Goal: Information Seeking & Learning: Learn about a topic

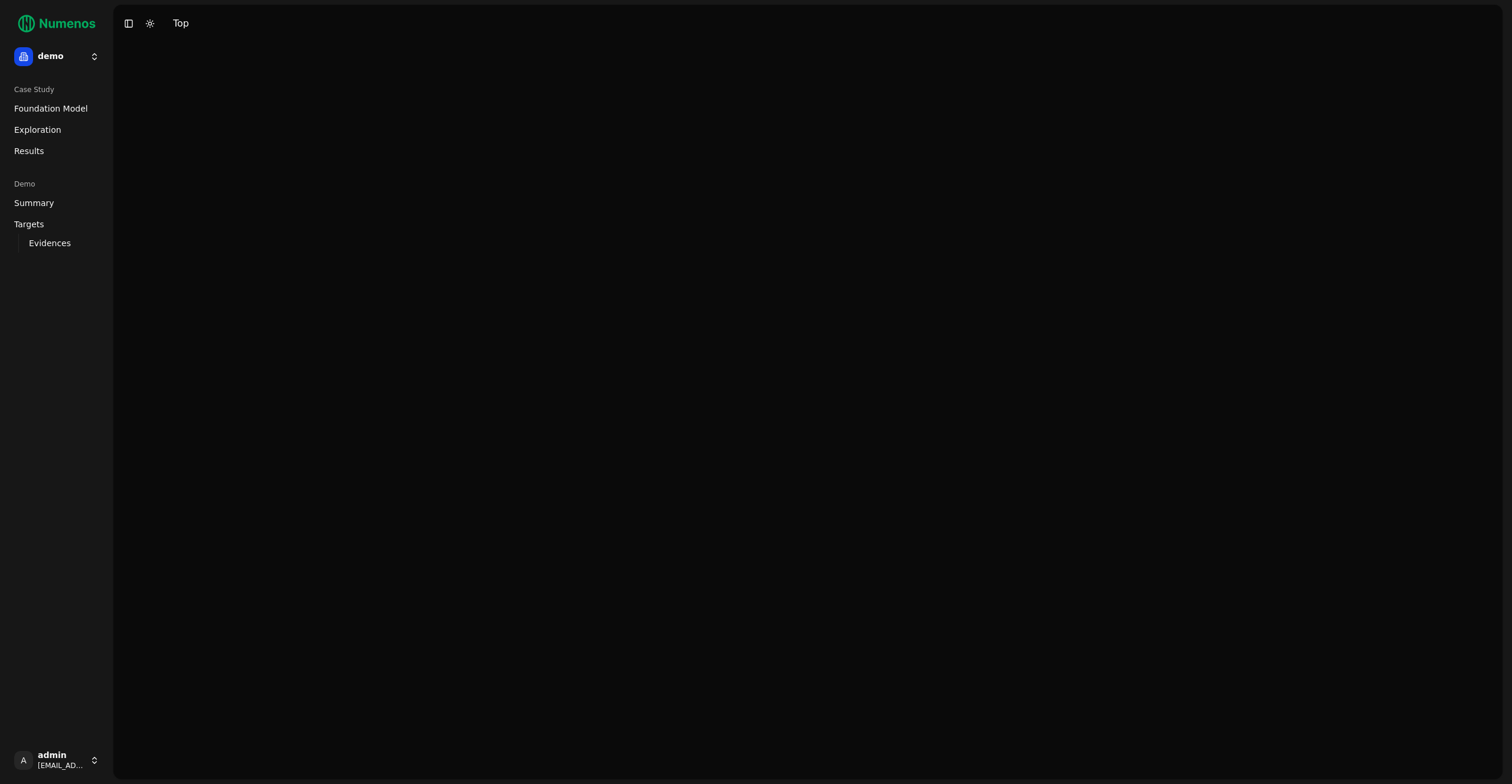
click at [53, 54] on html "demo Case Study Foundation Model Exploration Dosage Effect Results Demo Summary…" at bounding box center [756, 392] width 1512 height 784
click at [164, 104] on div "prime" at bounding box center [172, 102] width 126 height 23
click at [65, 135] on link "Exploration" at bounding box center [56, 130] width 95 height 19
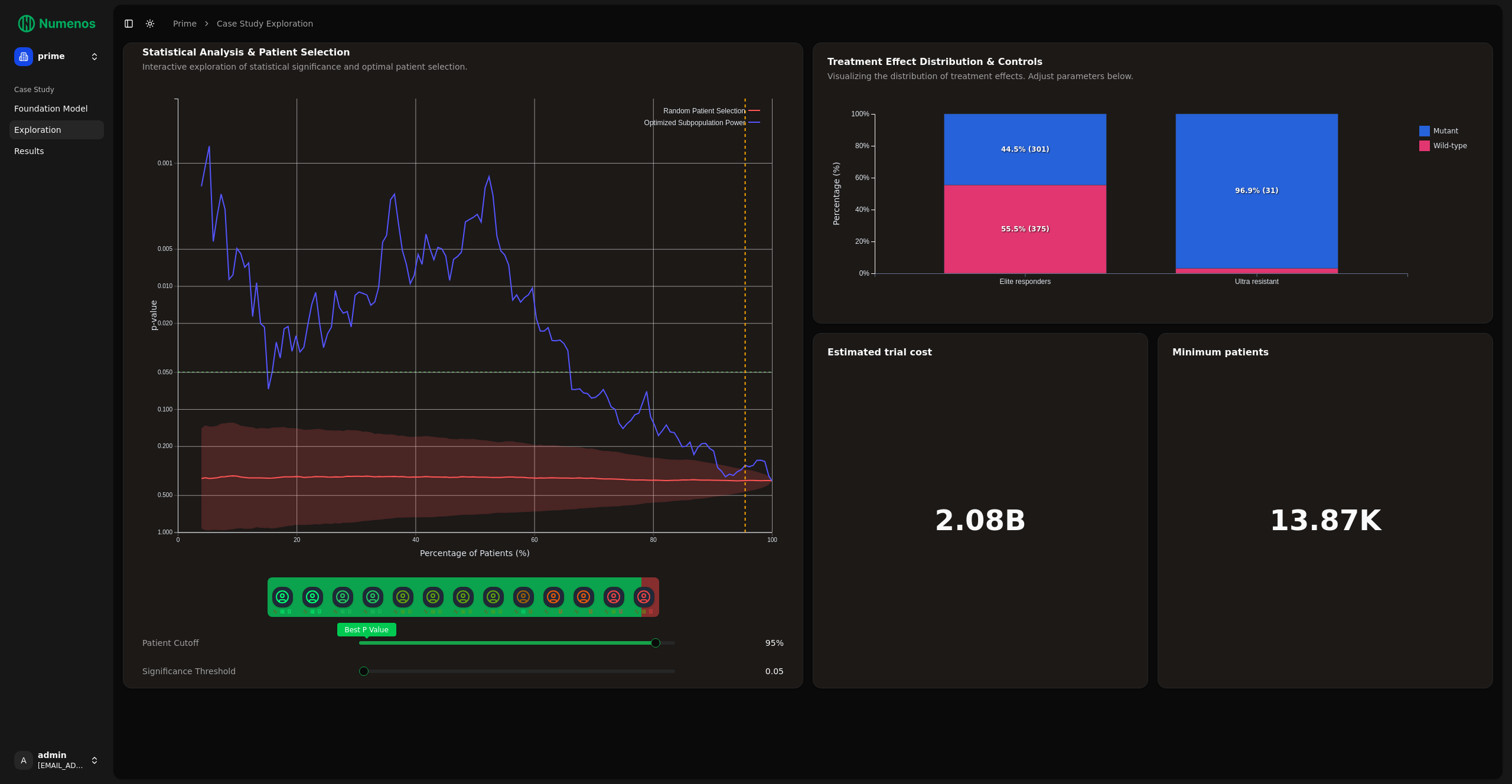
click at [670, 641] on span at bounding box center [671, 643] width 3 height 5
click at [51, 52] on html "prime Case Study Foundation Model Exploration Dosage Effect Results A admin dem…" at bounding box center [756, 392] width 1512 height 784
click at [150, 167] on div "tigit" at bounding box center [172, 160] width 126 height 23
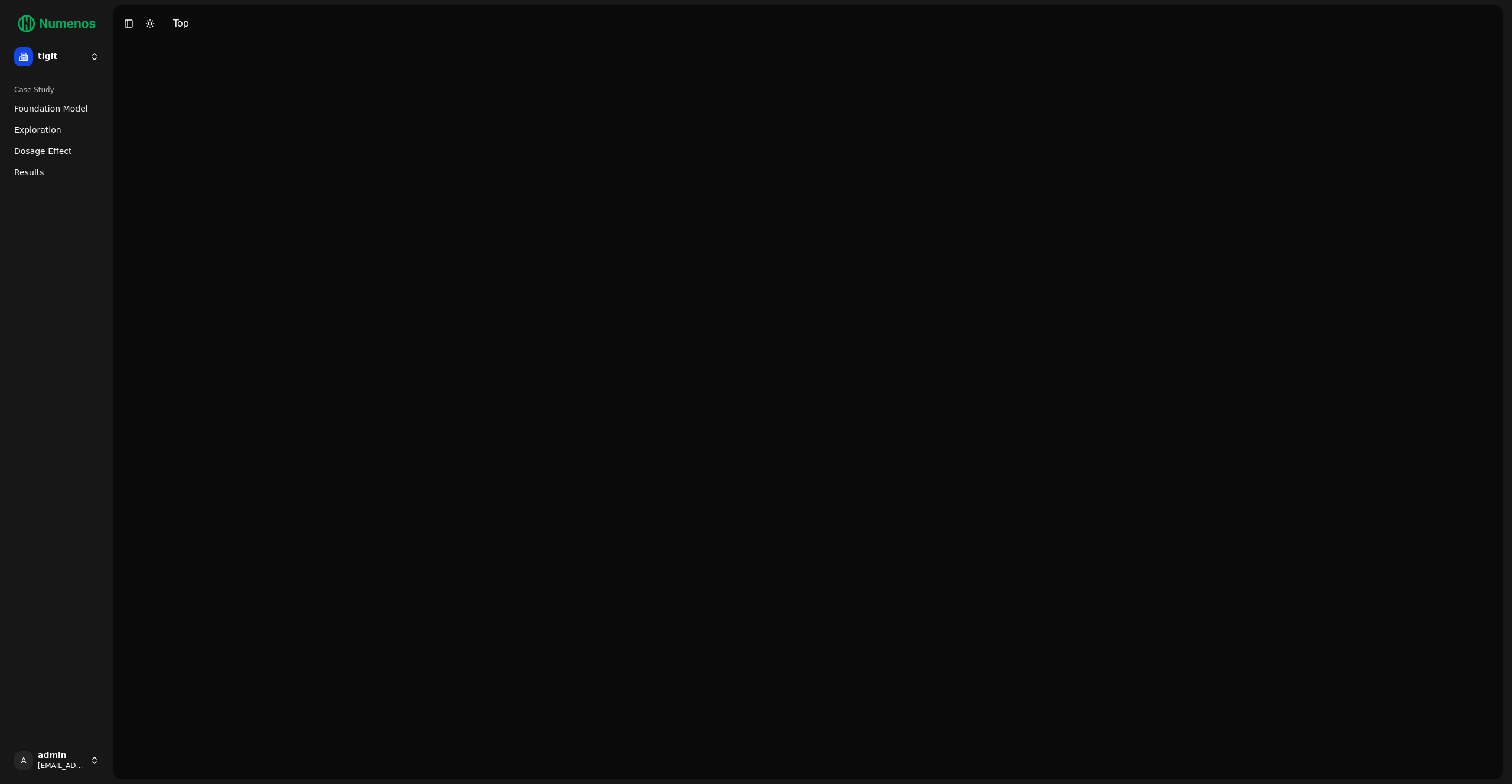
click at [69, 65] on html "tigit Case Study Foundation Model Exploration Dosage Effect Results A admin dem…" at bounding box center [756, 392] width 1512 height 784
click at [138, 106] on div "prime" at bounding box center [172, 102] width 126 height 23
click at [62, 62] on html "prime Case Study Foundation Model Exploration Dosage Effect Results A admin dem…" at bounding box center [756, 392] width 1512 height 784
click at [159, 126] on div "mtap" at bounding box center [172, 131] width 126 height 23
click at [42, 126] on span "Exploration" at bounding box center [37, 129] width 47 height 12
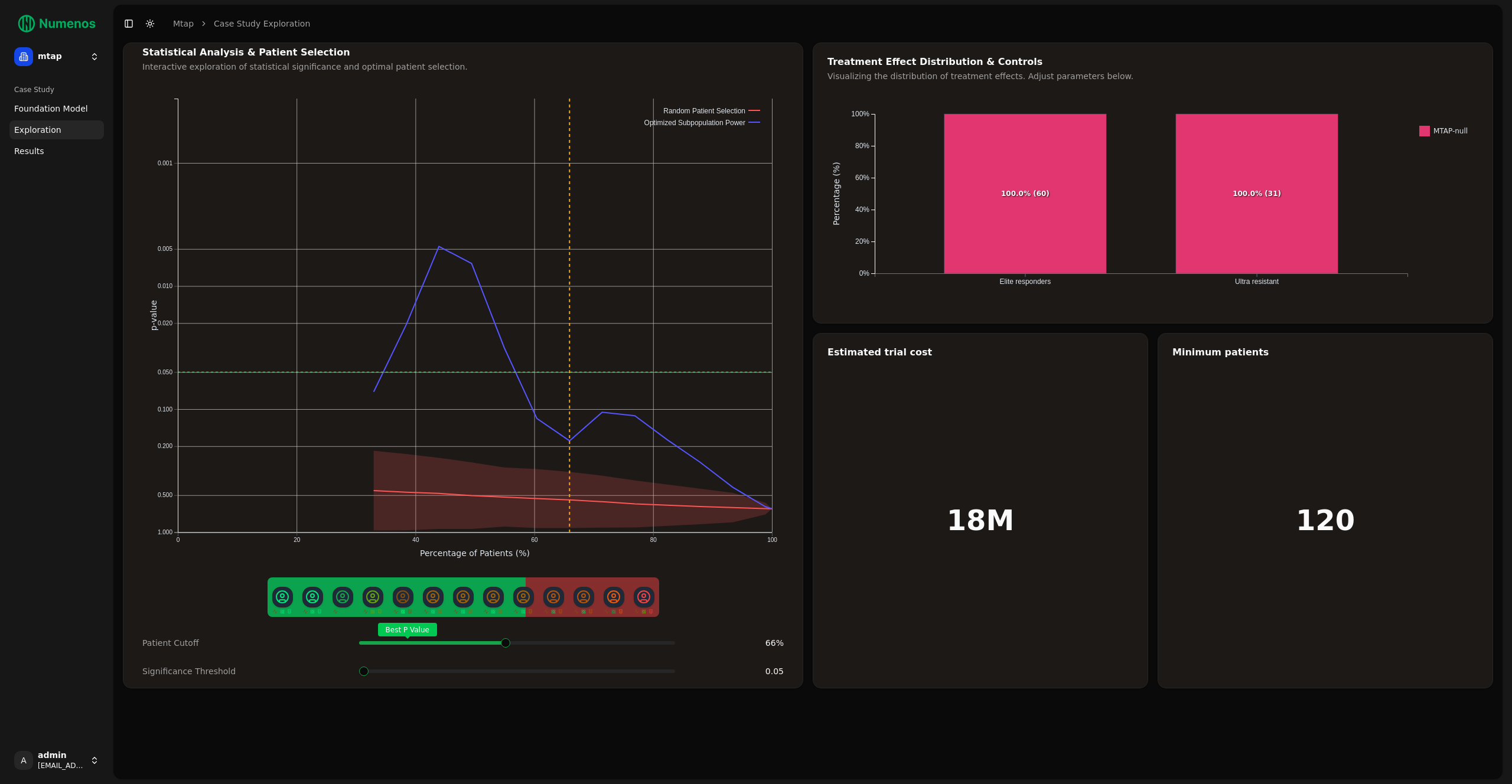
click at [497, 643] on span at bounding box center [506, 643] width 22 height 5
click at [495, 641] on span at bounding box center [506, 643] width 22 height 5
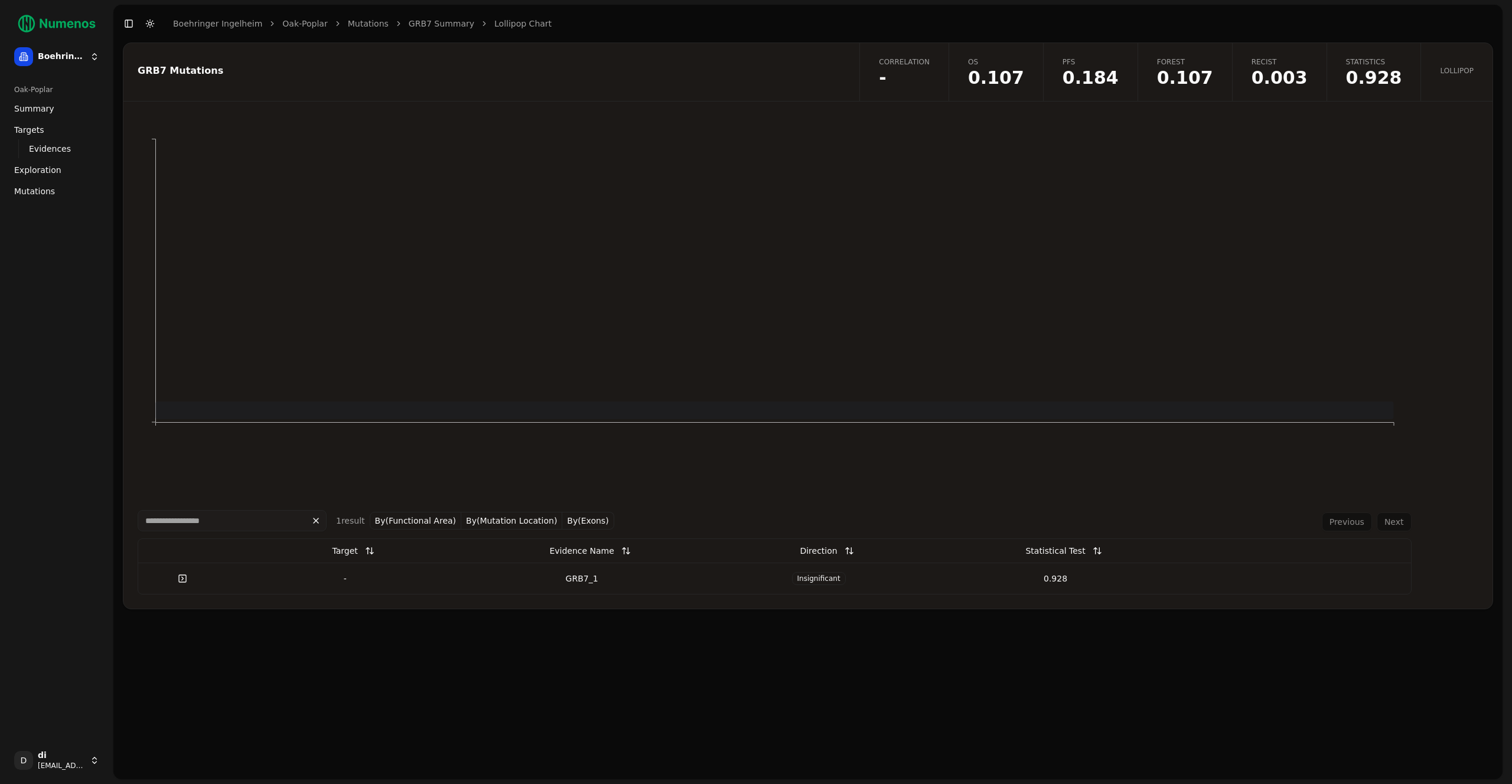
click at [1382, 69] on span "0.928" at bounding box center [1374, 78] width 56 height 18
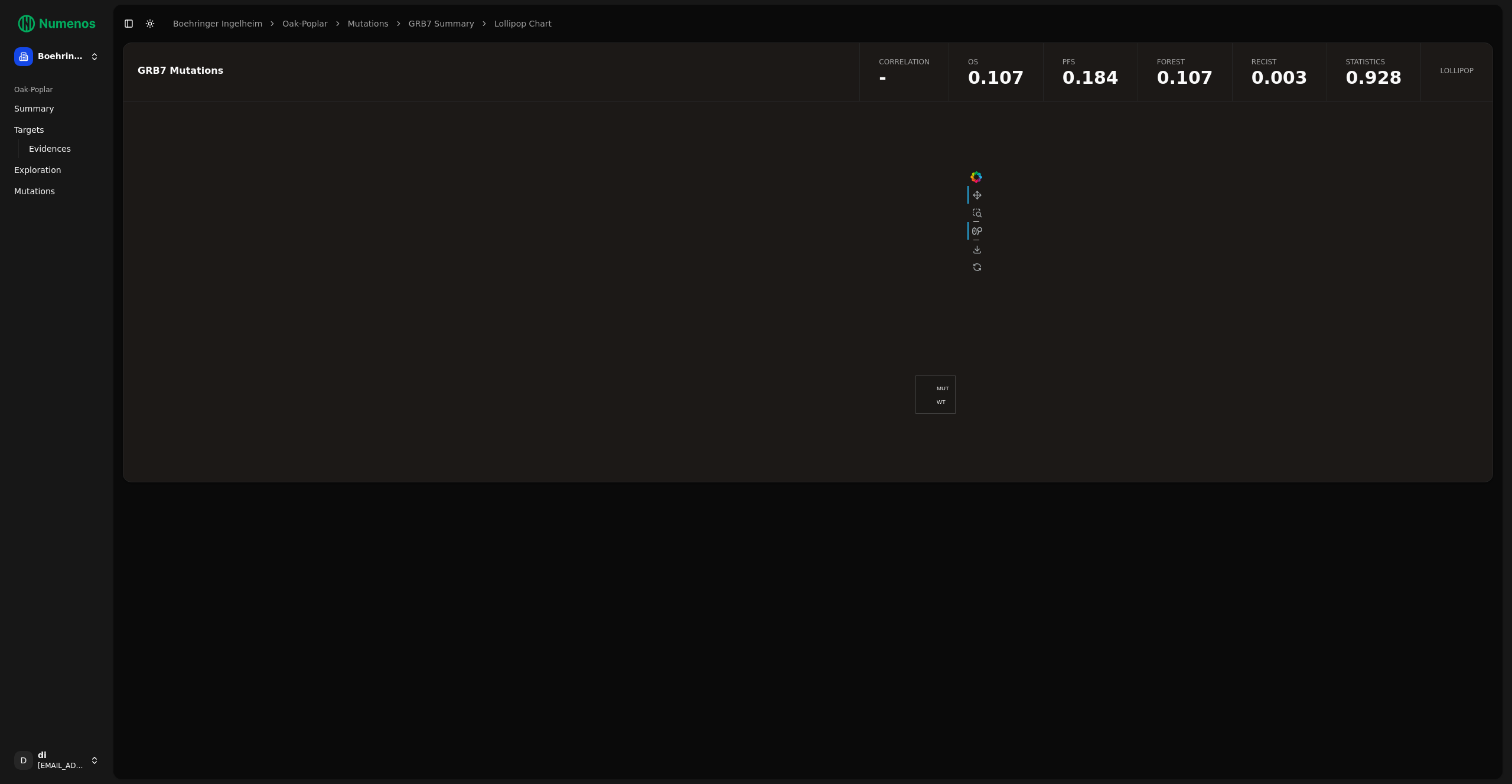
click at [1436, 84] on link "Lollipop" at bounding box center [1456, 72] width 72 height 58
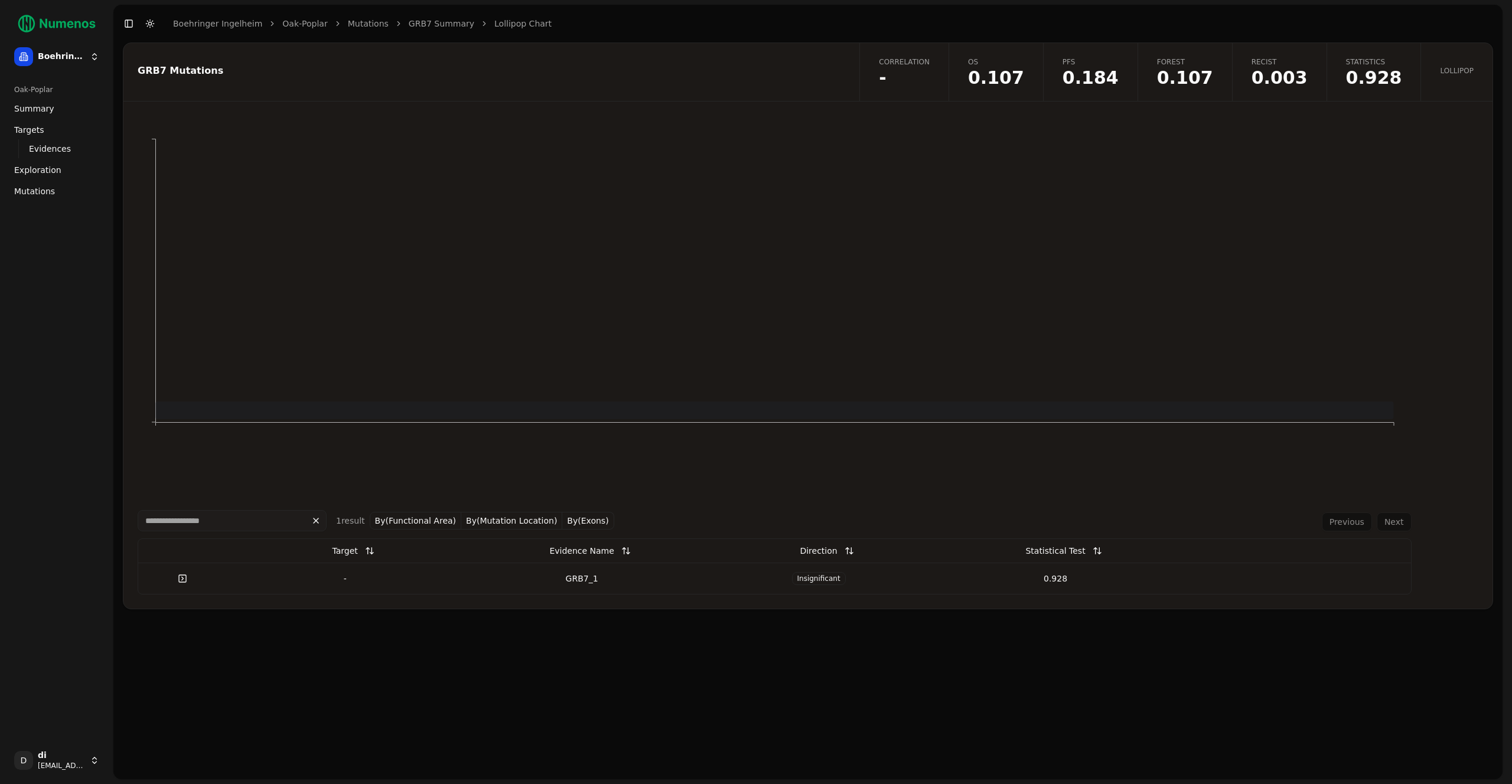
click at [626, 580] on div "GRB7_1" at bounding box center [582, 578] width 228 height 12
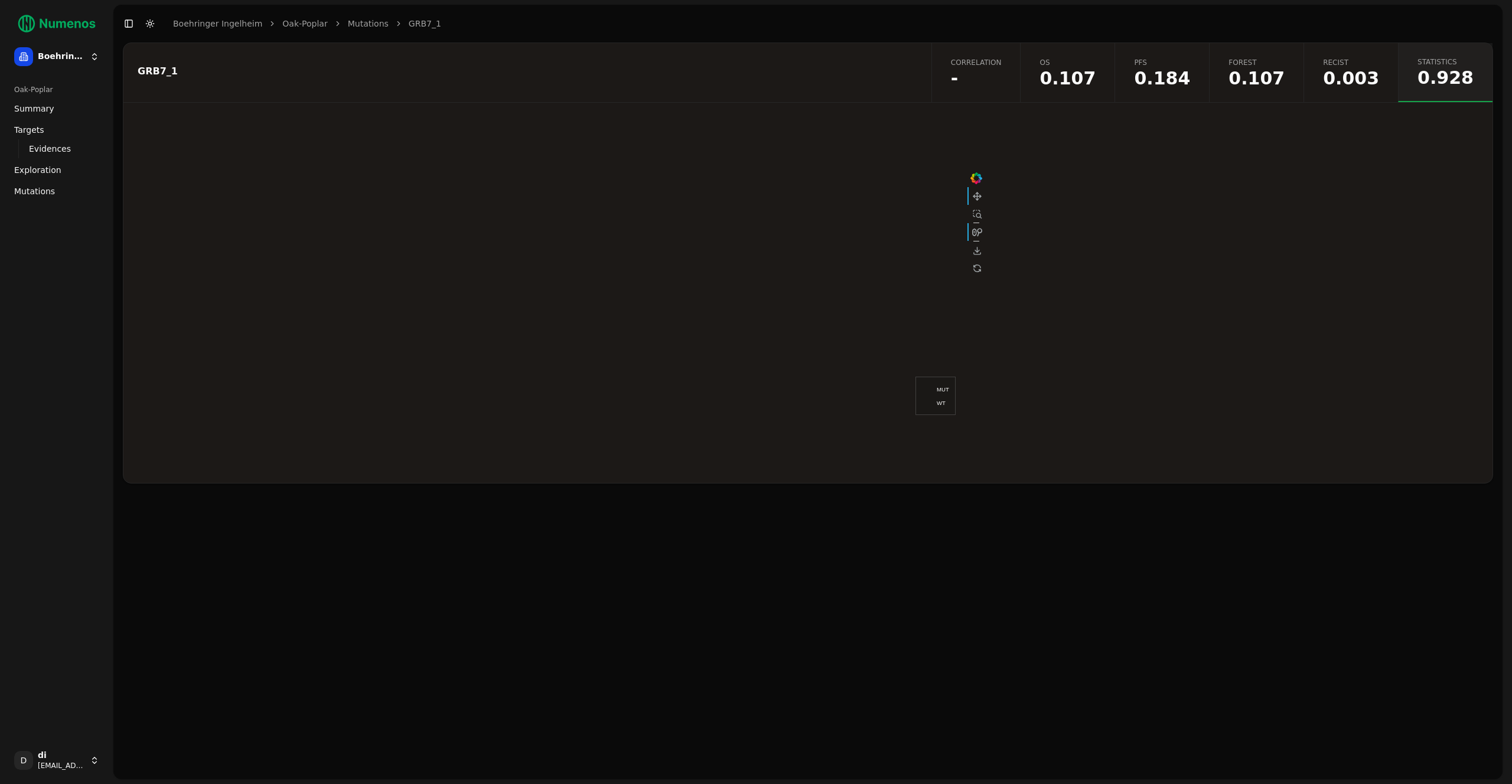
click at [1448, 85] on span "0.928" at bounding box center [1445, 78] width 56 height 18
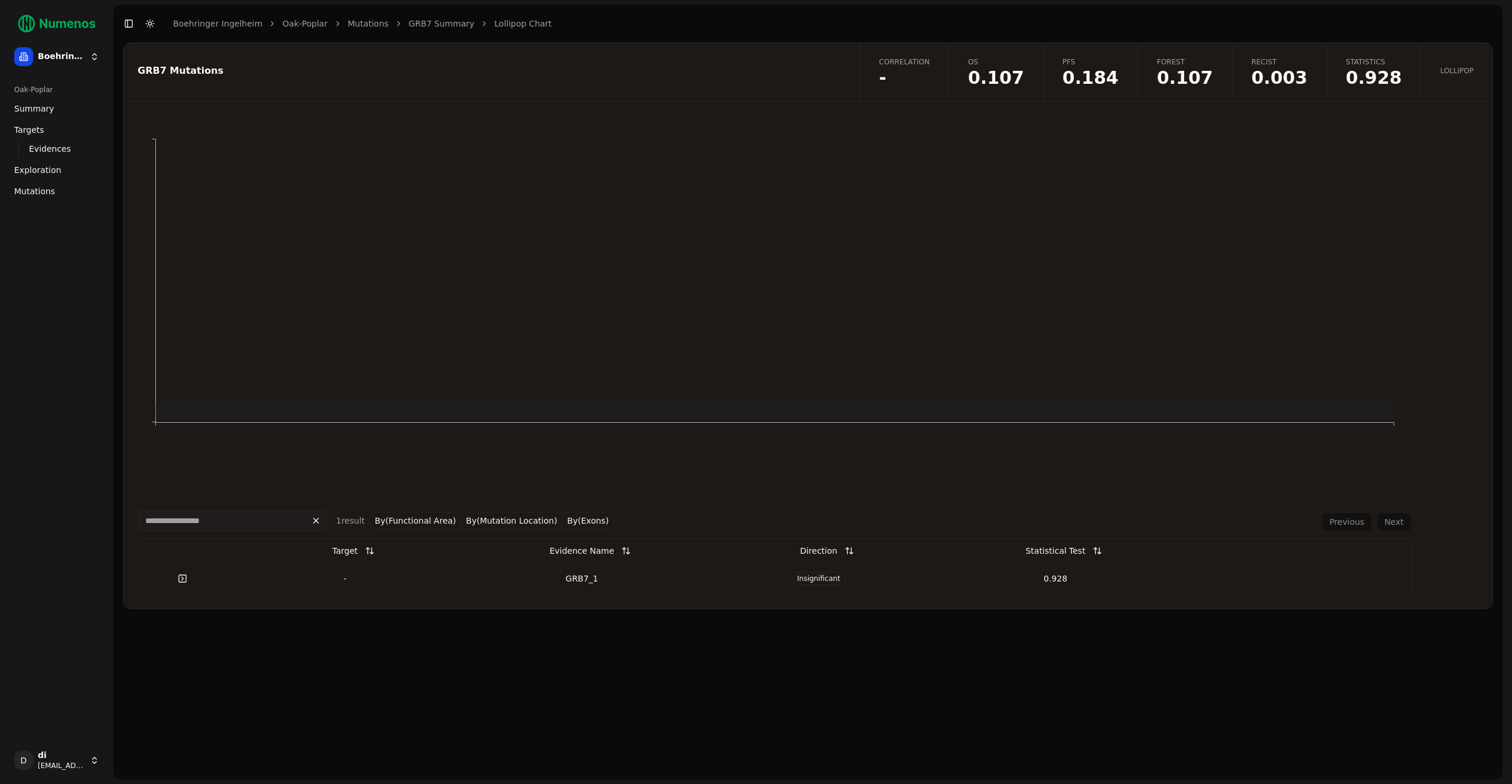
click at [564, 520] on button "By(Exons)" at bounding box center [587, 521] width 52 height 18
click at [516, 520] on button "By(Mutation Location)" at bounding box center [511, 521] width 101 height 18
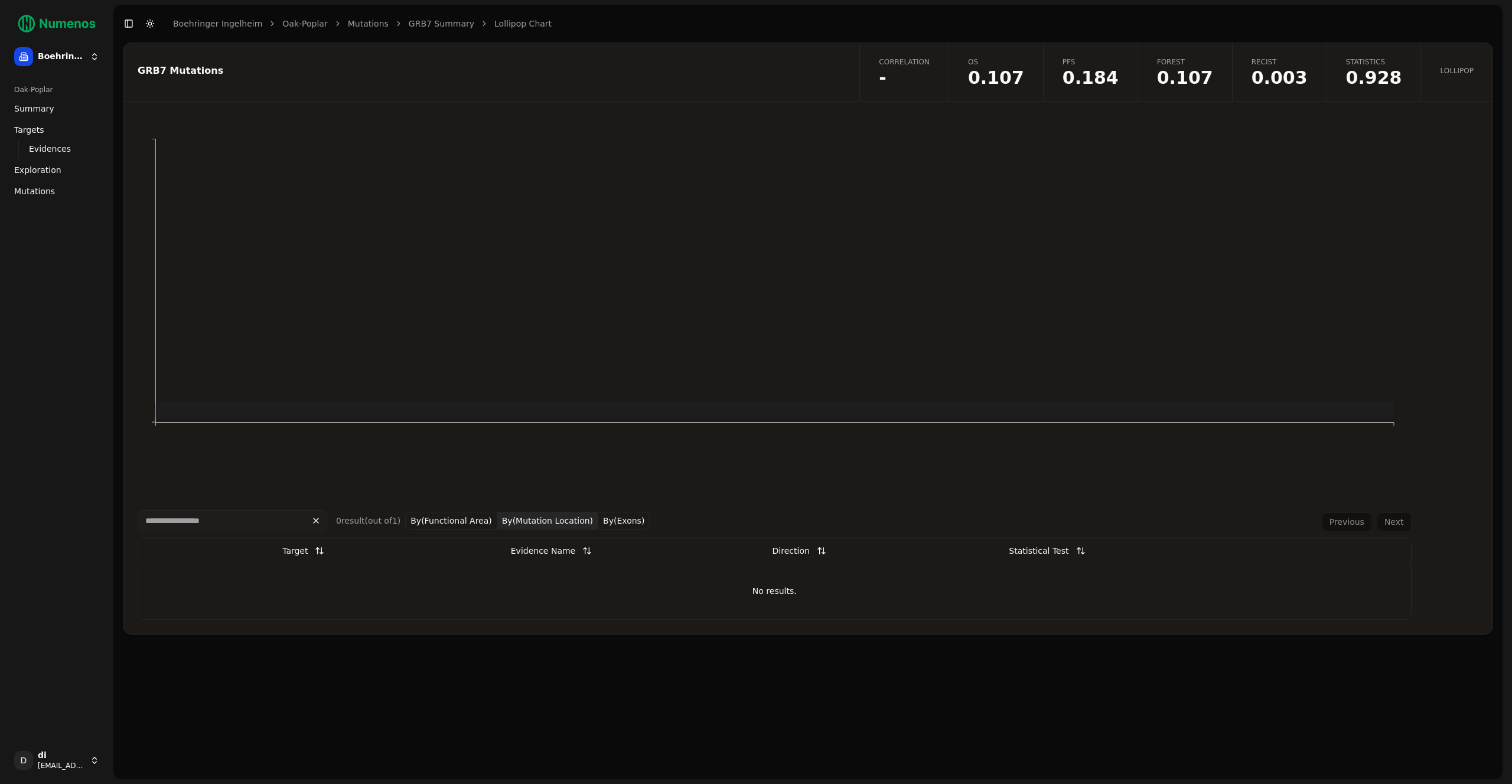
click at [461, 528] on button "By(Functional Area)" at bounding box center [451, 521] width 92 height 18
click at [589, 520] on button "By(Mutation Location)" at bounding box center [548, 521] width 101 height 18
click at [619, 520] on button "By(Exons)" at bounding box center [624, 521] width 52 height 18
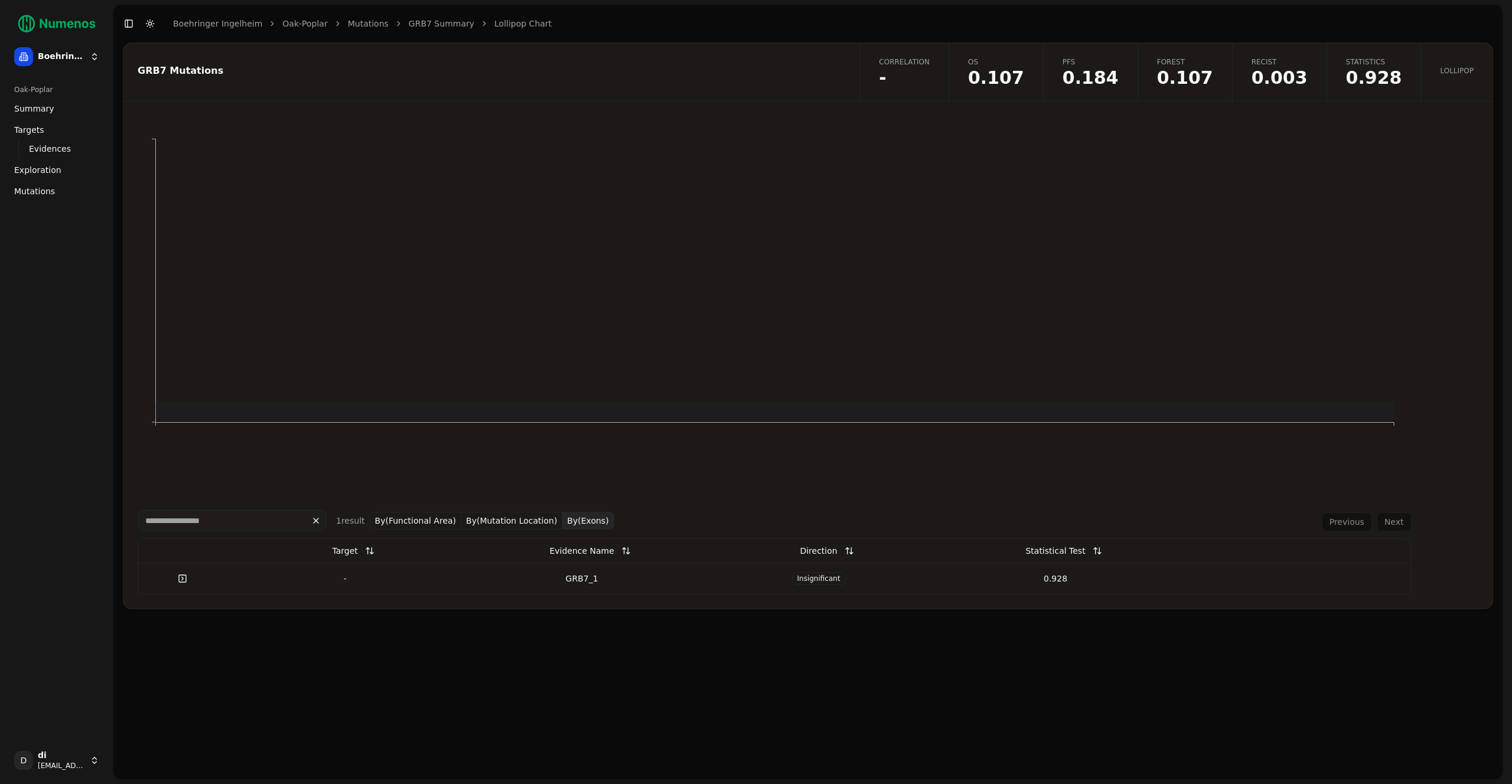
click at [926, 70] on span "-" at bounding box center [904, 78] width 51 height 18
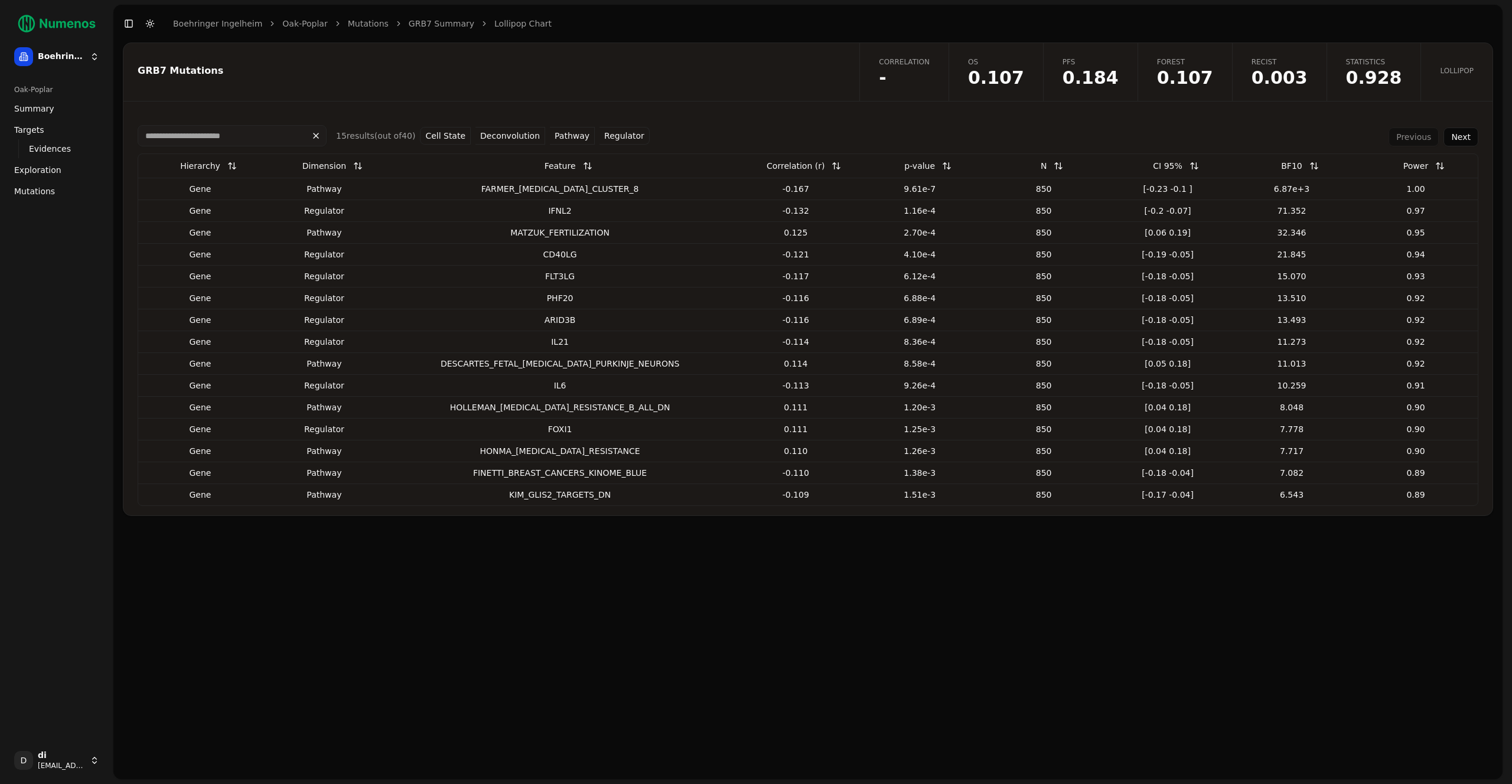
click at [574, 191] on div "FARMER_[MEDICAL_DATA]_CLUSTER_8" at bounding box center [559, 188] width 338 height 12
